Goal: Obtain resource: Download file/media

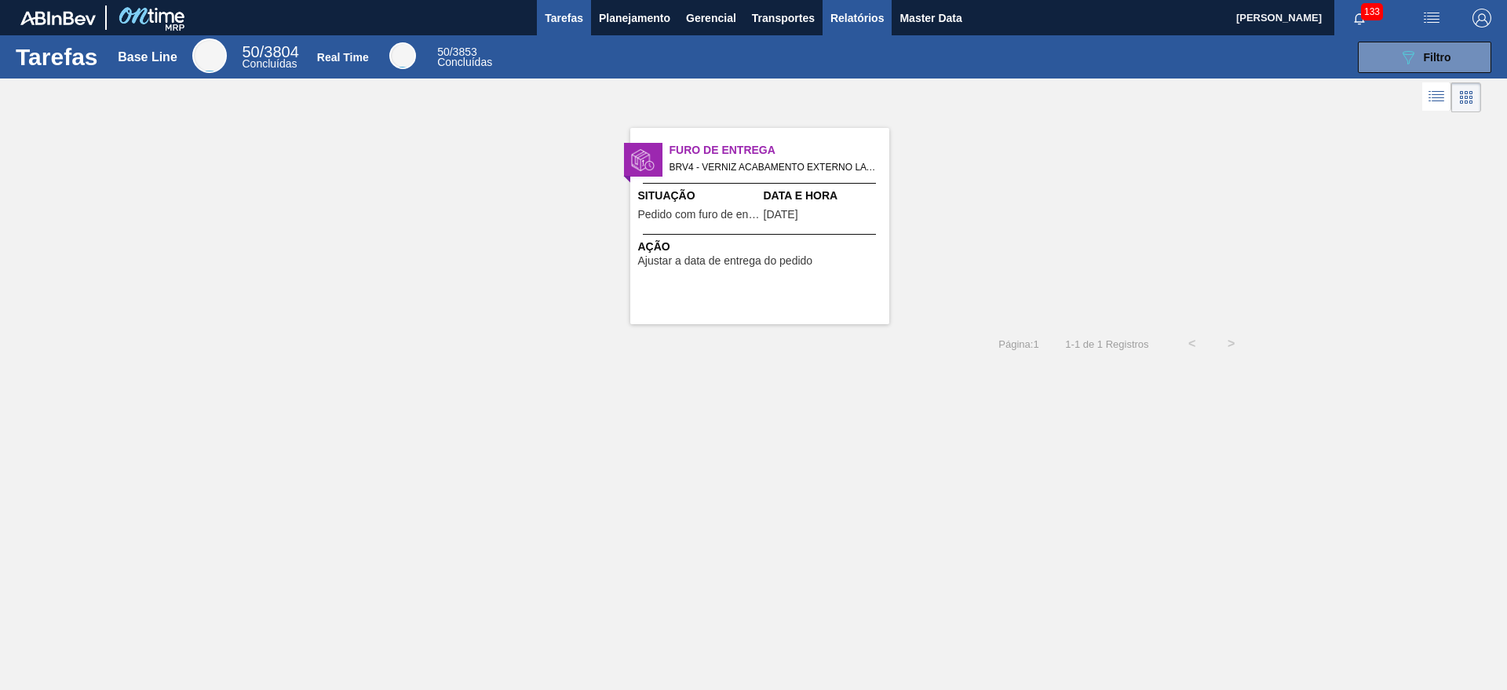
click at [860, 20] on span "Relatórios" at bounding box center [857, 18] width 53 height 19
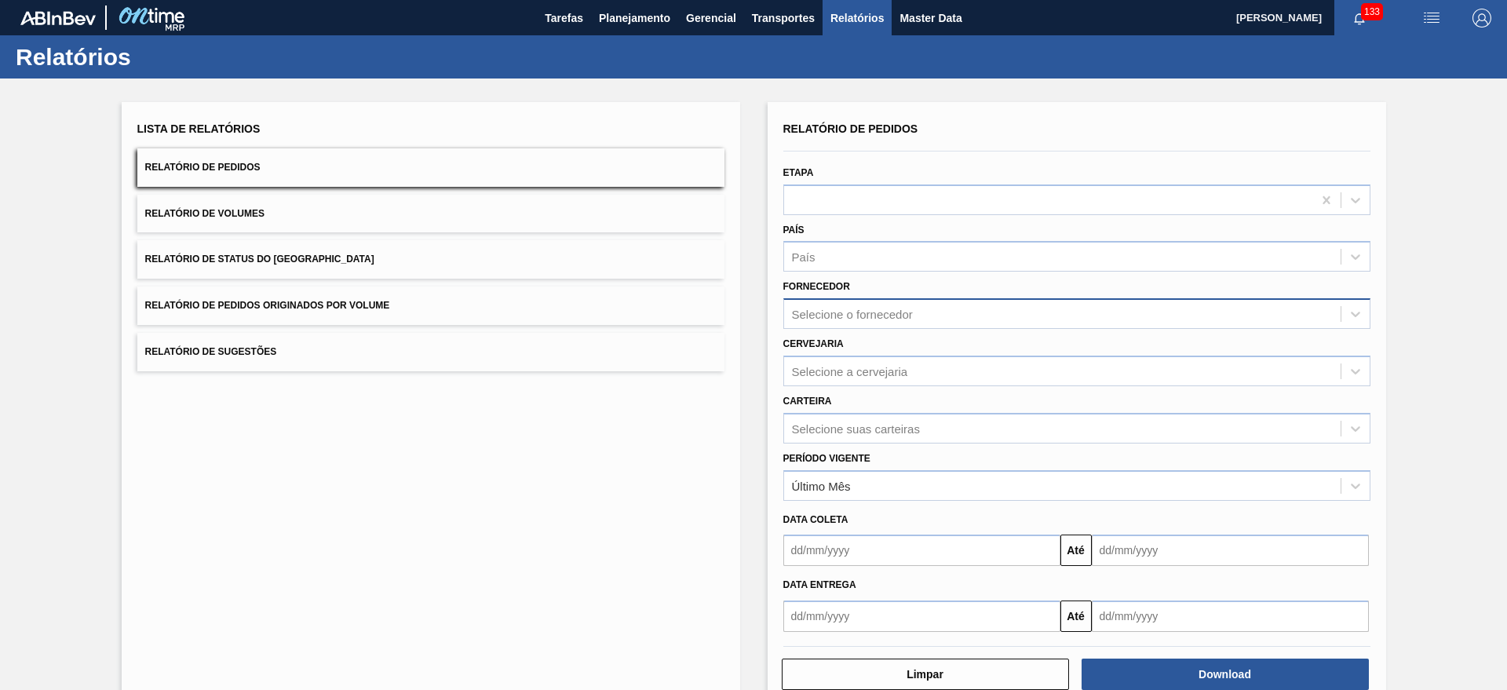
click at [861, 312] on div "Selecione o fornecedor" at bounding box center [852, 314] width 121 height 13
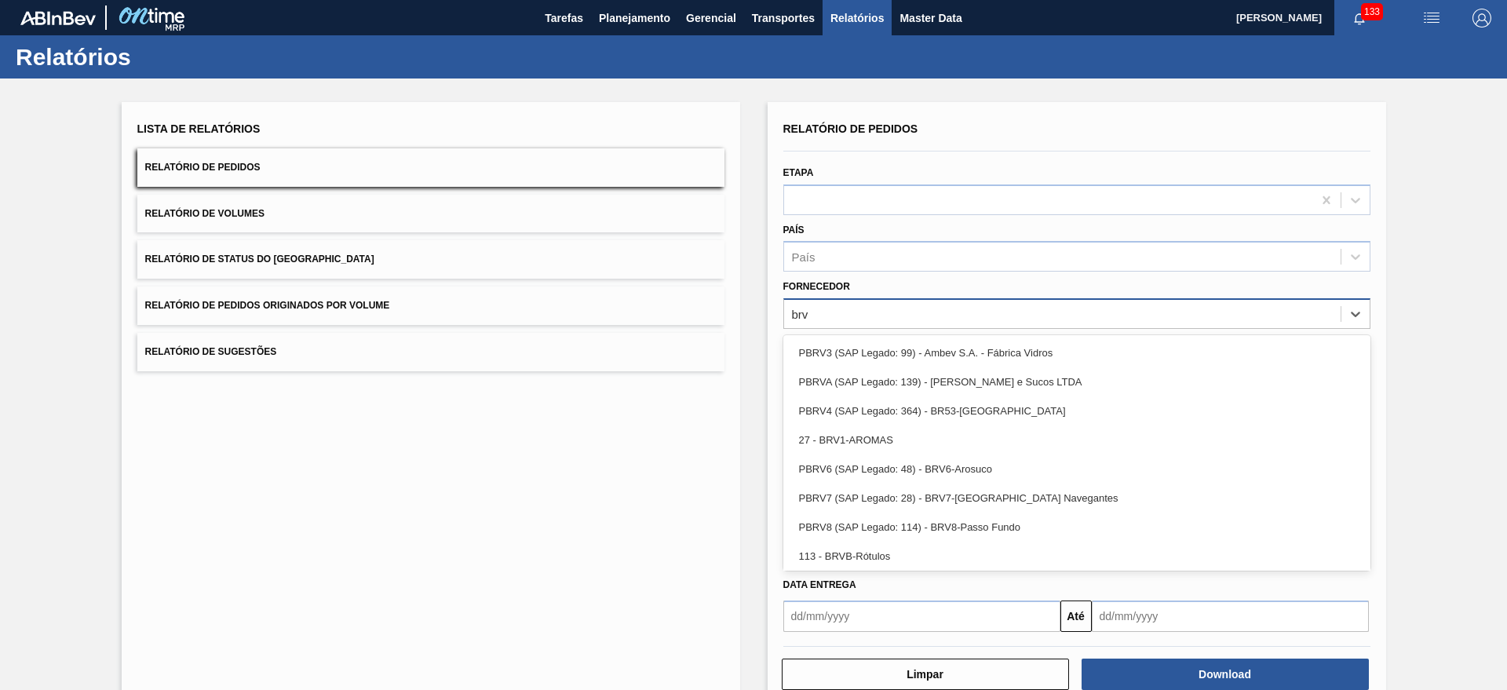
type input "brv4"
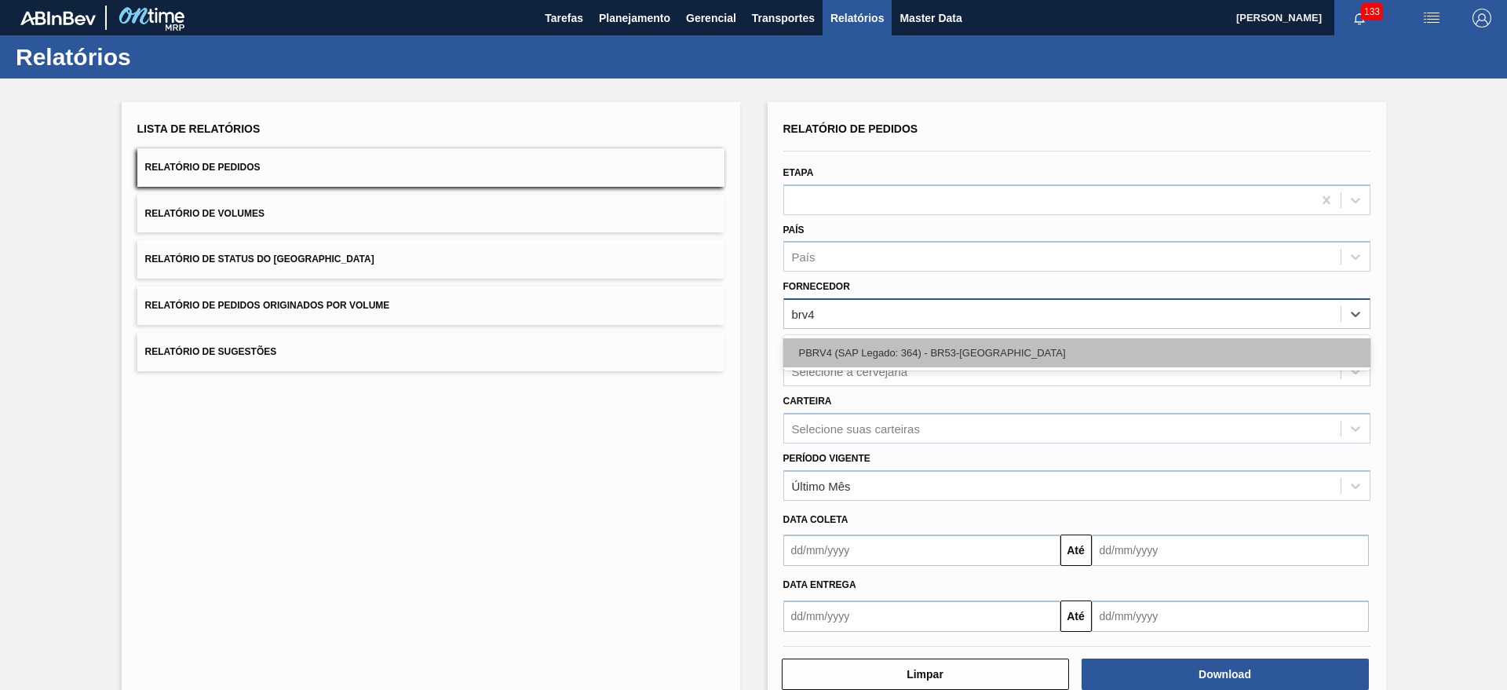
click at [869, 358] on div "PBRV4 (SAP Legado: 364) - BR53-[GEOGRAPHIC_DATA]" at bounding box center [1077, 352] width 587 height 29
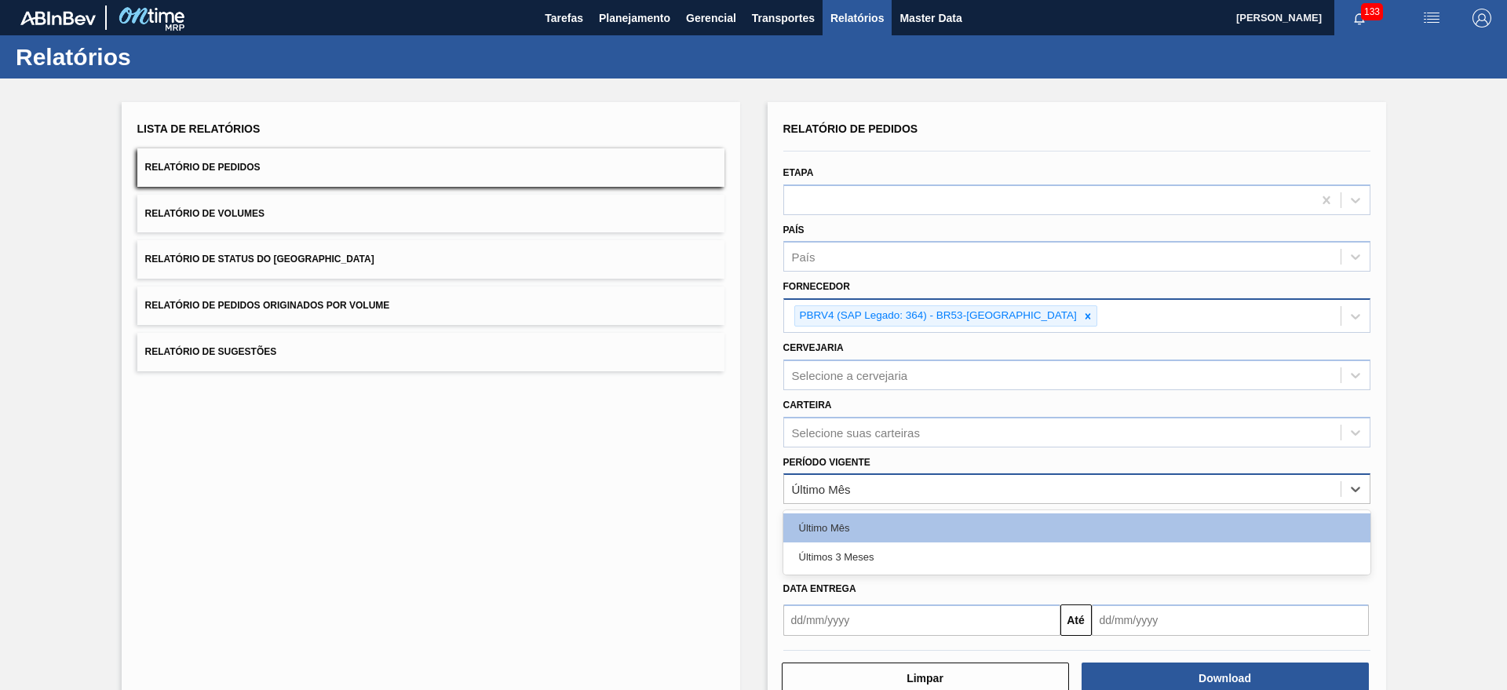
click at [878, 498] on div "Último Mês" at bounding box center [1062, 489] width 557 height 23
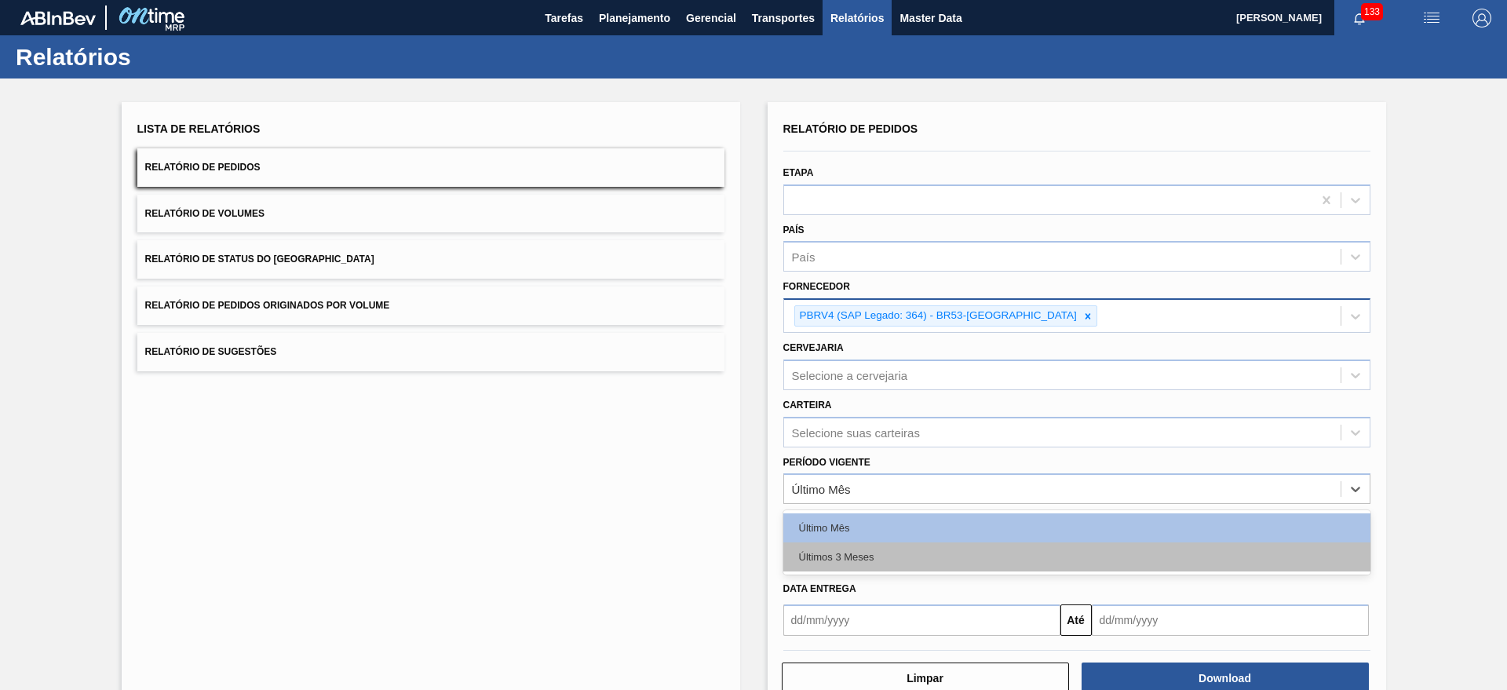
click at [871, 560] on div "Últimos 3 Meses" at bounding box center [1077, 556] width 587 height 29
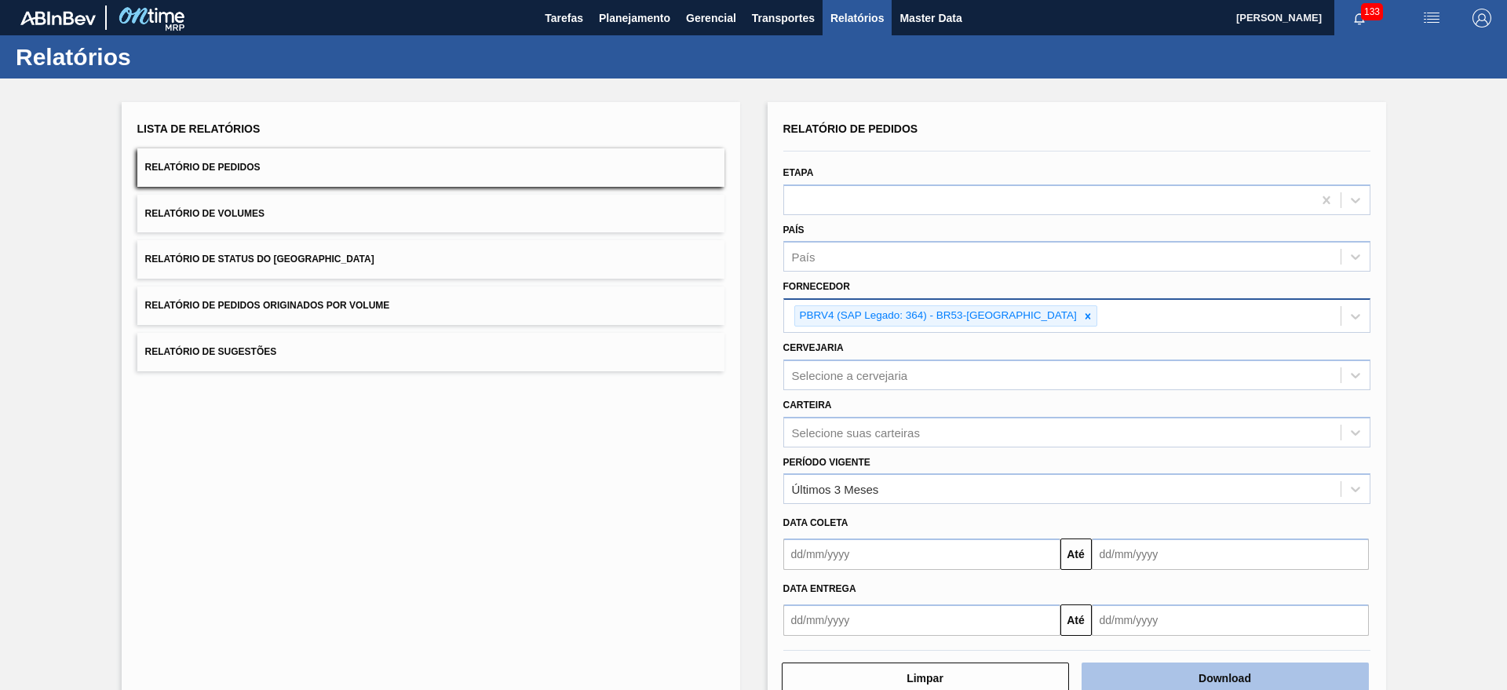
click at [1249, 678] on button "Download" at bounding box center [1225, 678] width 287 height 31
